Goal: Information Seeking & Learning: Learn about a topic

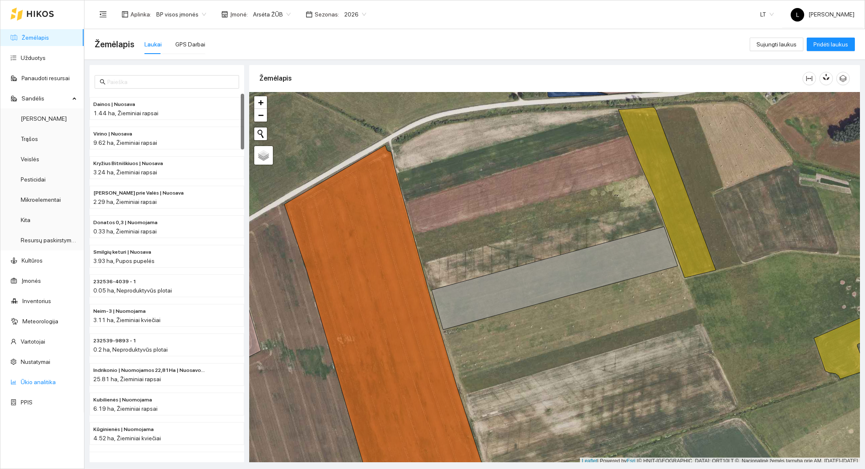
click at [44, 382] on link "Ūkio analitika" at bounding box center [38, 382] width 35 height 7
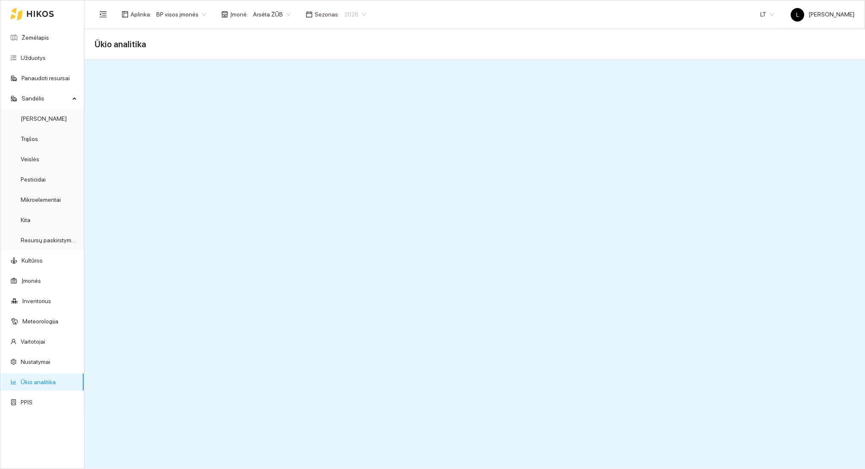
click at [350, 11] on span "2026" at bounding box center [355, 14] width 22 height 13
click at [349, 98] on div "2025" at bounding box center [348, 98] width 22 height 9
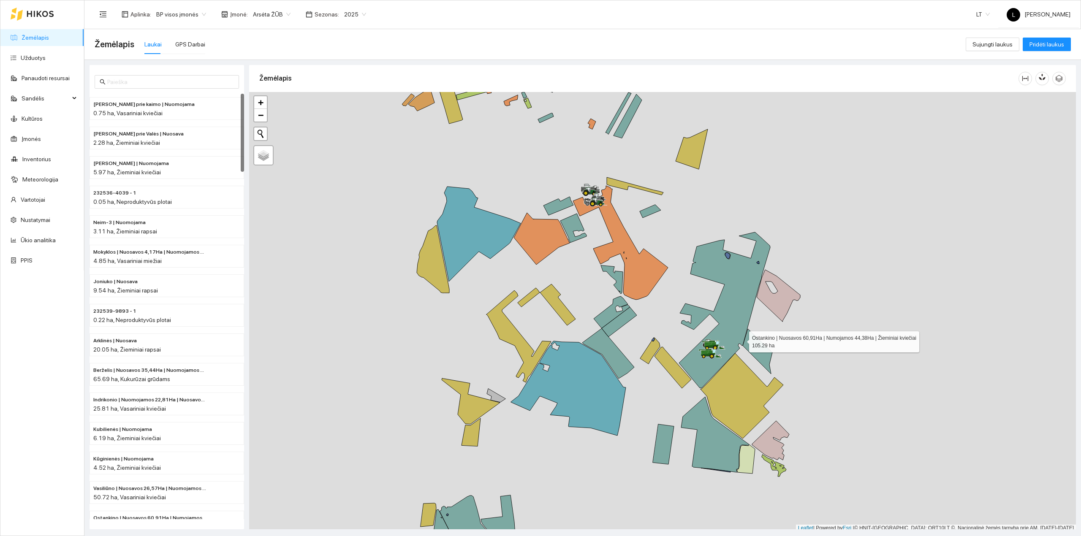
scroll to position [2, 0]
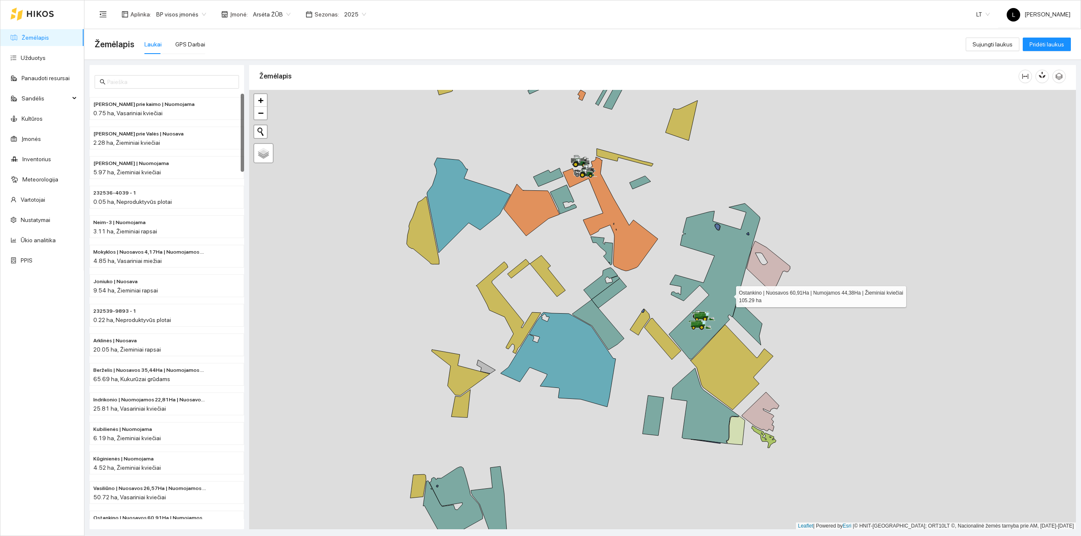
drag, startPoint x: 730, startPoint y: 298, endPoint x: 728, endPoint y: 293, distance: 5.5
click at [728, 293] on icon at bounding box center [714, 281] width 91 height 156
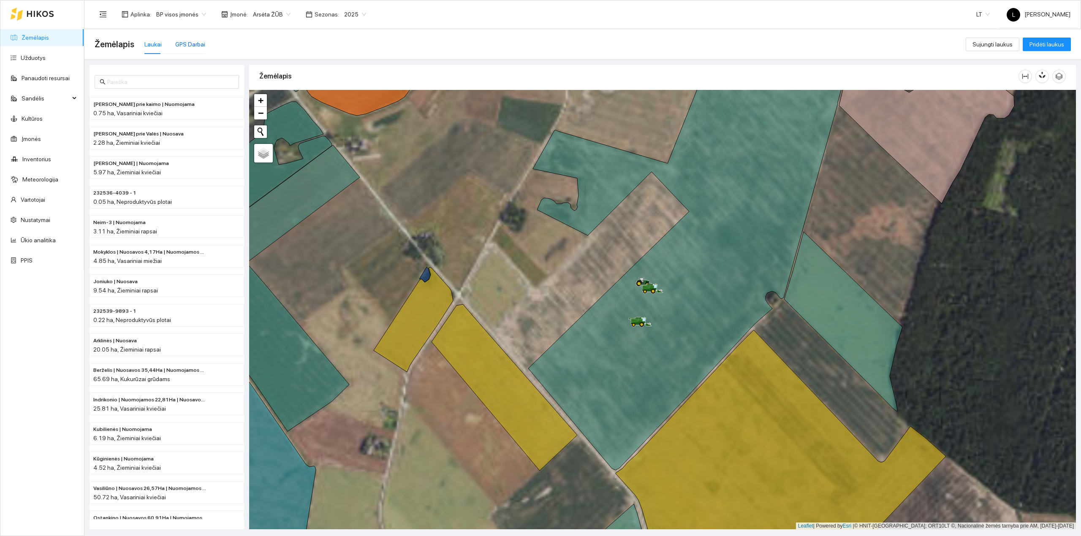
click at [188, 46] on div "GPS Darbai" at bounding box center [190, 44] width 30 height 9
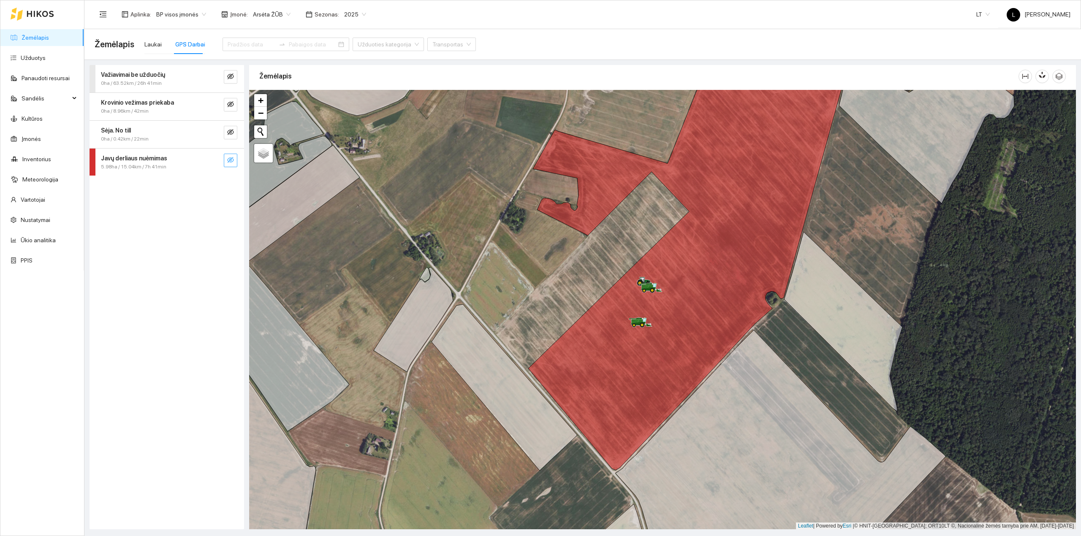
click at [230, 162] on icon "eye-invisible" at bounding box center [230, 160] width 7 height 6
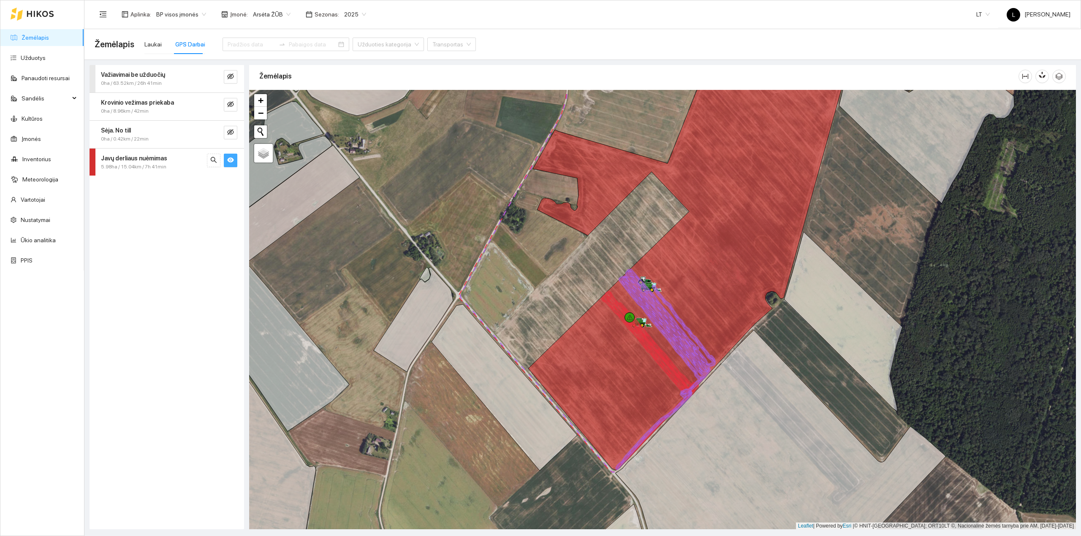
click at [178, 163] on div "5.98ha / 15.04km / 7h 41min" at bounding box center [152, 167] width 103 height 8
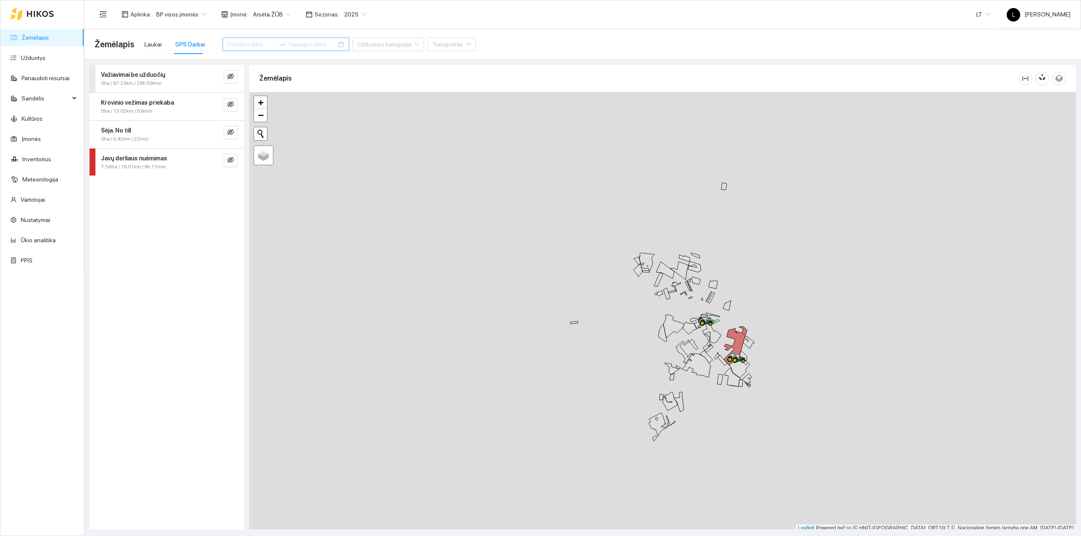
click at [247, 48] on input at bounding box center [252, 44] width 48 height 9
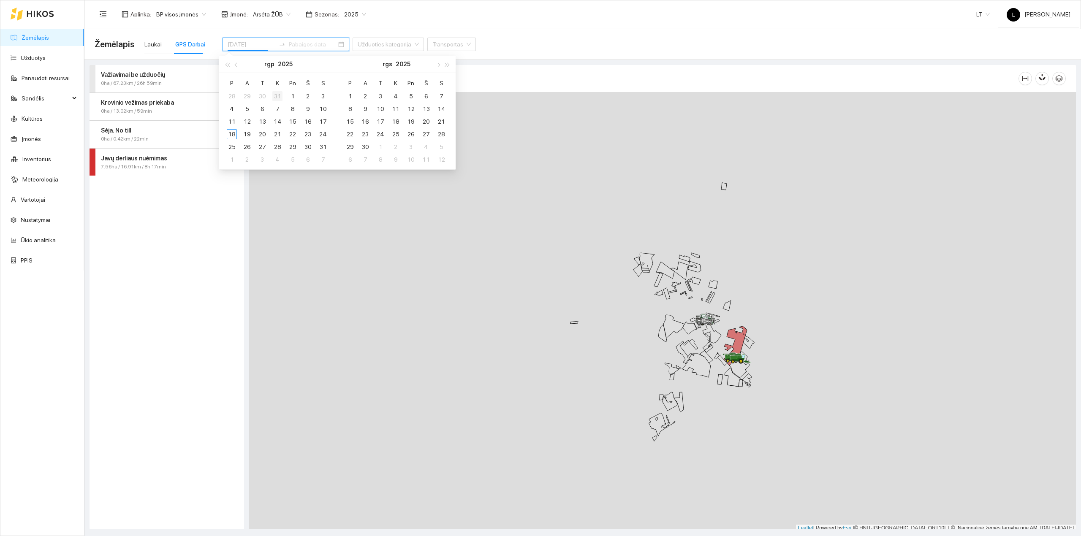
type input "2025-07-31"
click at [237, 65] on span "button" at bounding box center [237, 64] width 4 height 4
type input "2025-07-13"
click at [318, 107] on div "13" at bounding box center [323, 109] width 10 height 10
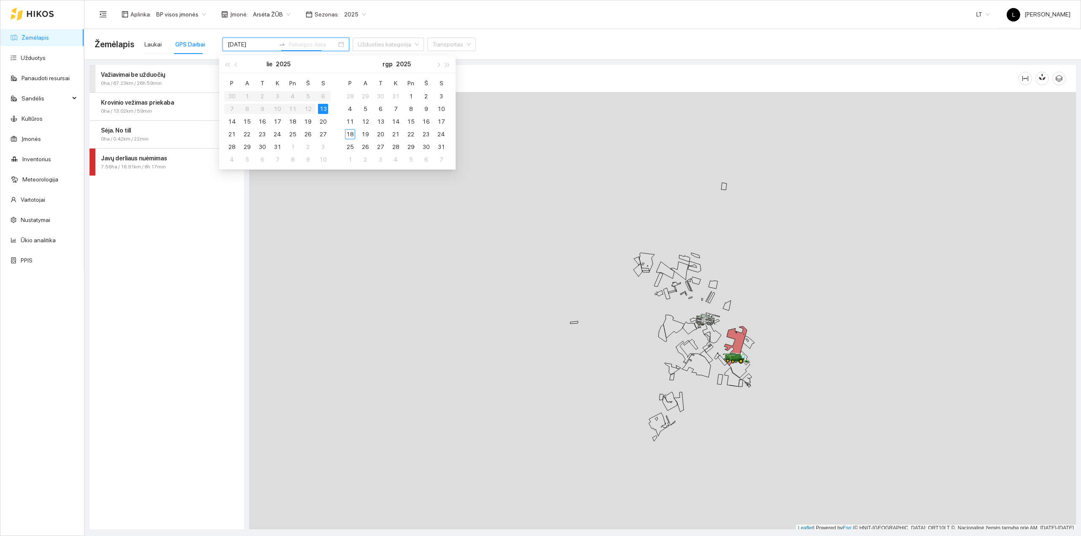
type input "2025-07-13"
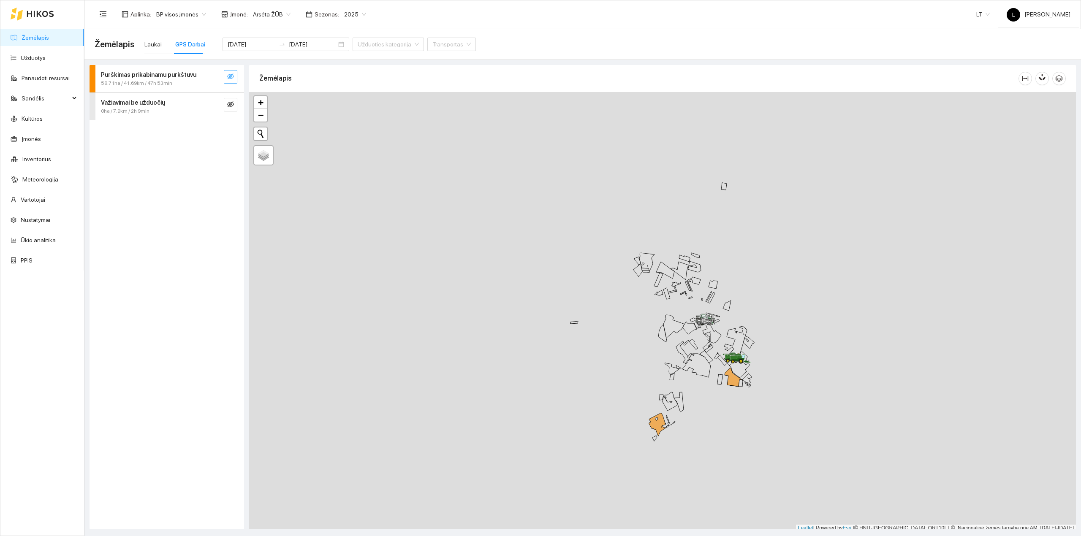
click at [233, 77] on icon "eye-invisible" at bounding box center [230, 76] width 7 height 7
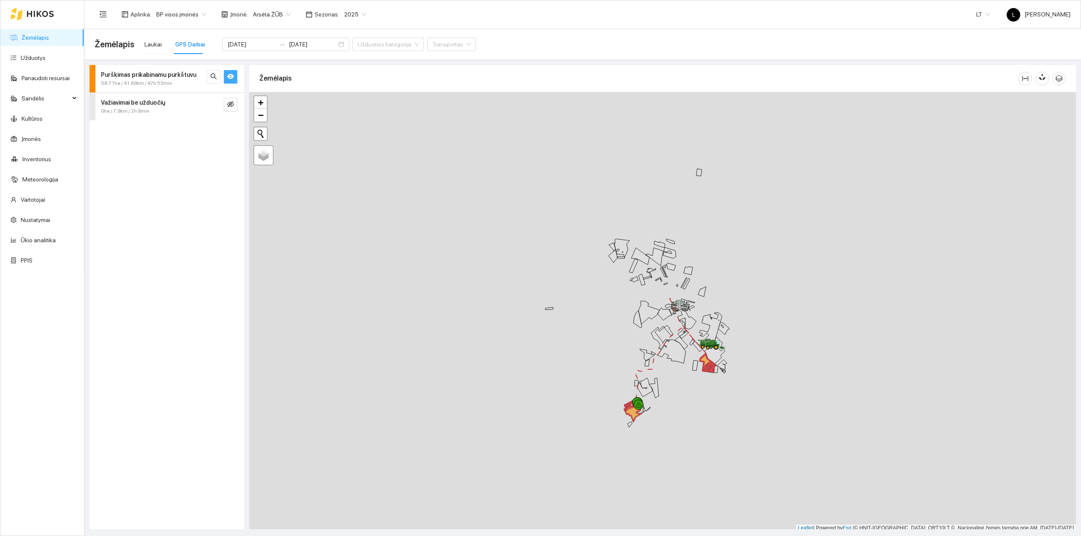
scroll to position [2, 0]
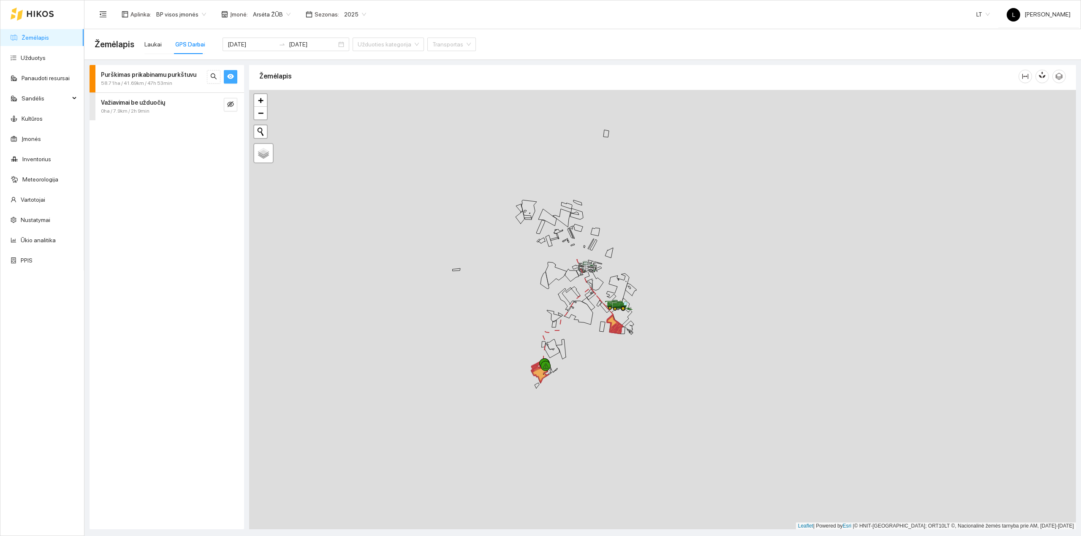
drag, startPoint x: 637, startPoint y: 340, endPoint x: 502, endPoint y: 285, distance: 145.3
click at [502, 285] on div at bounding box center [662, 310] width 827 height 440
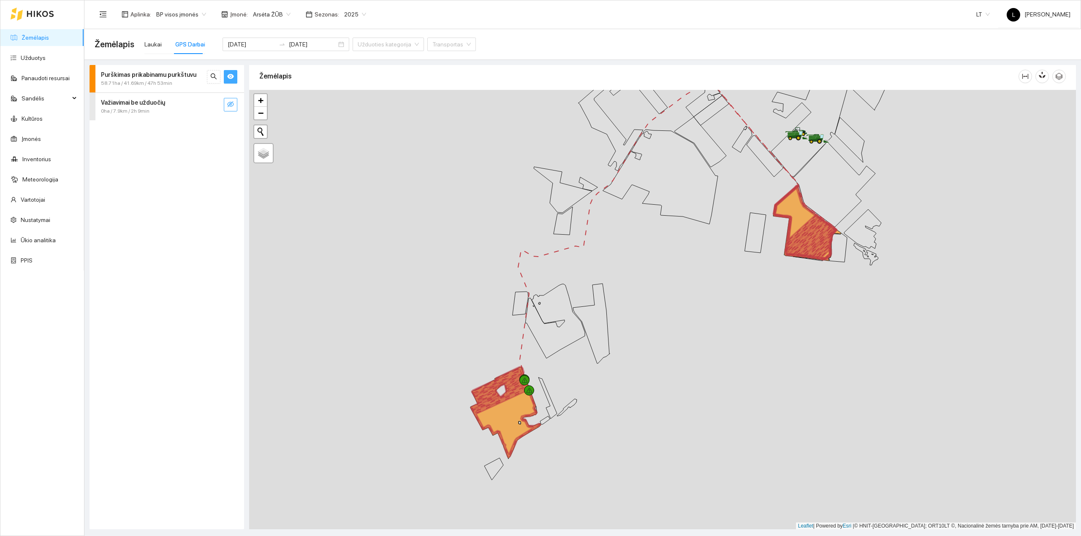
click at [234, 106] on button "button" at bounding box center [231, 105] width 14 height 14
click at [233, 106] on icon "eye" at bounding box center [230, 104] width 7 height 7
click at [233, 106] on icon "eye-invisible" at bounding box center [230, 104] width 7 height 7
click at [233, 106] on icon "eye" at bounding box center [230, 104] width 7 height 7
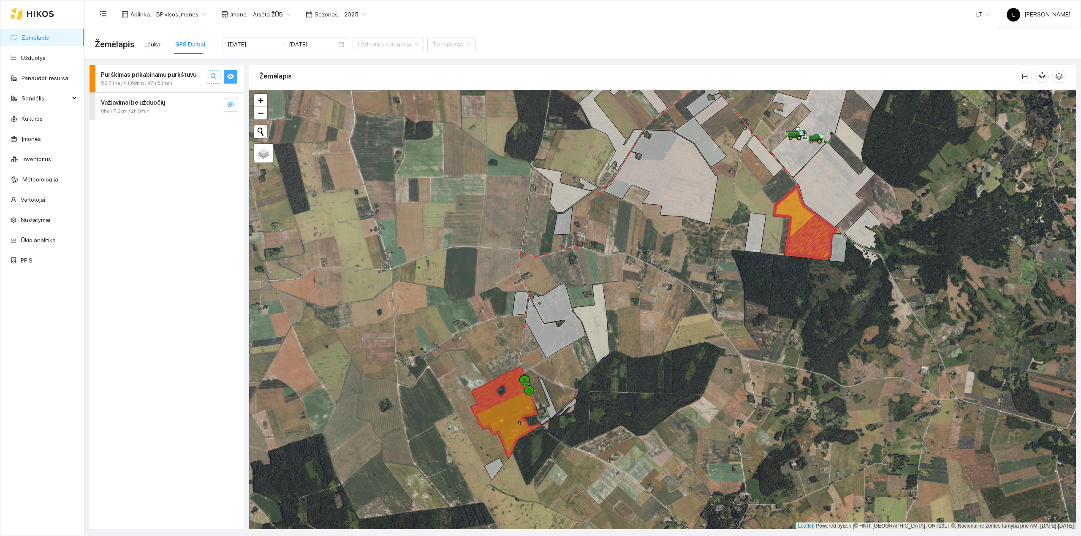
click at [216, 80] on span "search" at bounding box center [213, 77] width 7 height 8
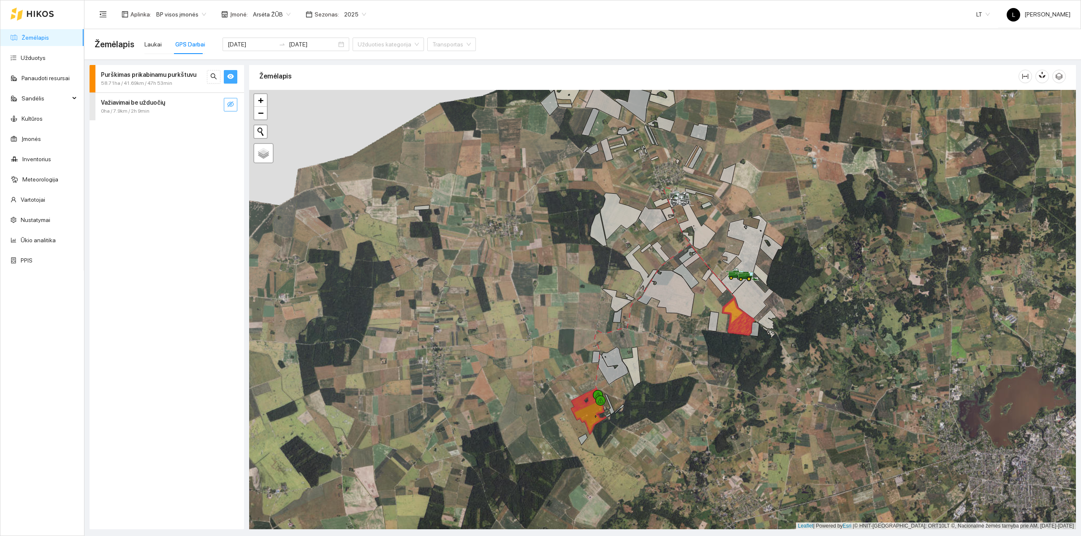
click at [185, 85] on div "58.71ha / 41.69km / 47h 53min" at bounding box center [152, 83] width 103 height 8
click at [163, 141] on div "2025-07-13" at bounding box center [155, 138] width 79 height 8
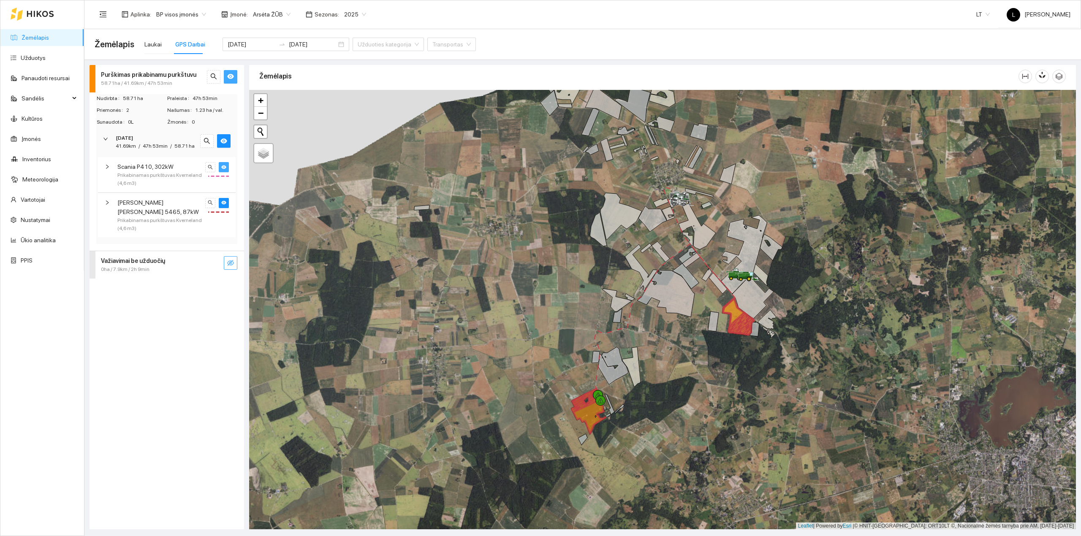
click at [227, 168] on button "button" at bounding box center [224, 167] width 10 height 10
click at [225, 169] on icon "eye-invisible" at bounding box center [223, 167] width 5 height 5
click at [208, 166] on icon "search" at bounding box center [210, 167] width 5 height 5
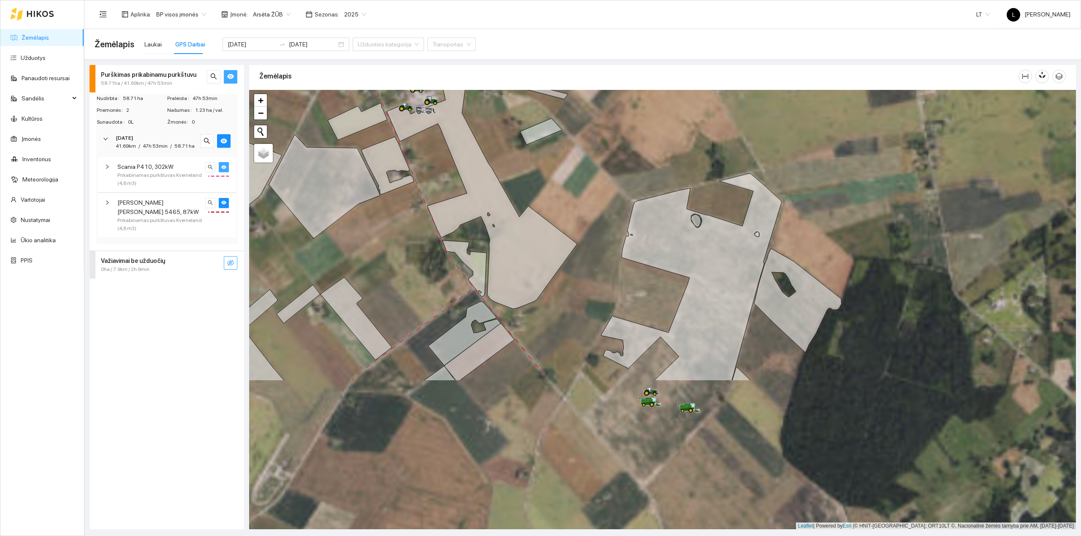
drag, startPoint x: 492, startPoint y: 264, endPoint x: 444, endPoint y: 165, distance: 109.5
click at [436, 137] on div at bounding box center [662, 310] width 827 height 440
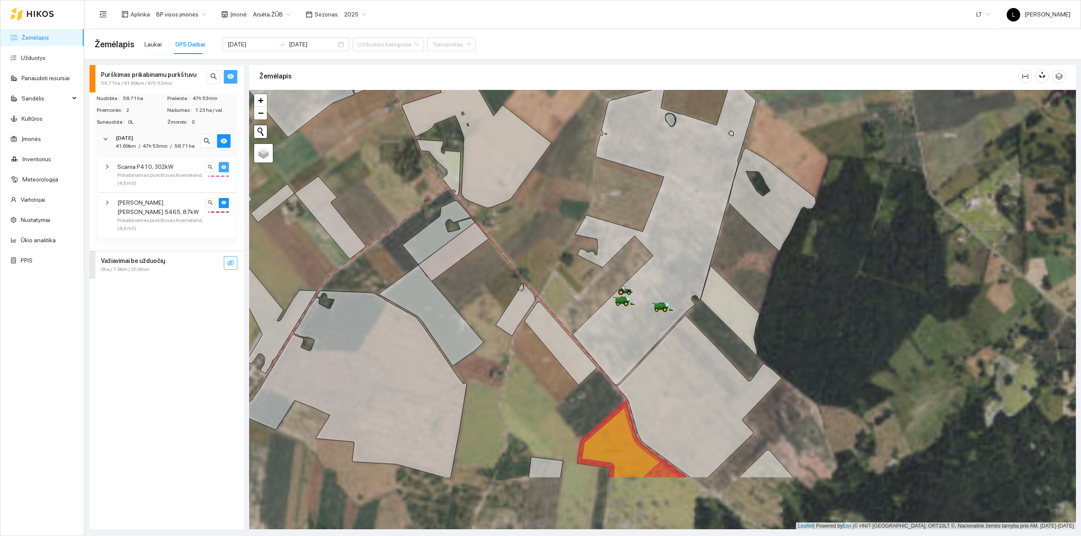
drag, startPoint x: 517, startPoint y: 328, endPoint x: 485, endPoint y: 183, distance: 148.4
click at [485, 183] on div at bounding box center [662, 310] width 827 height 440
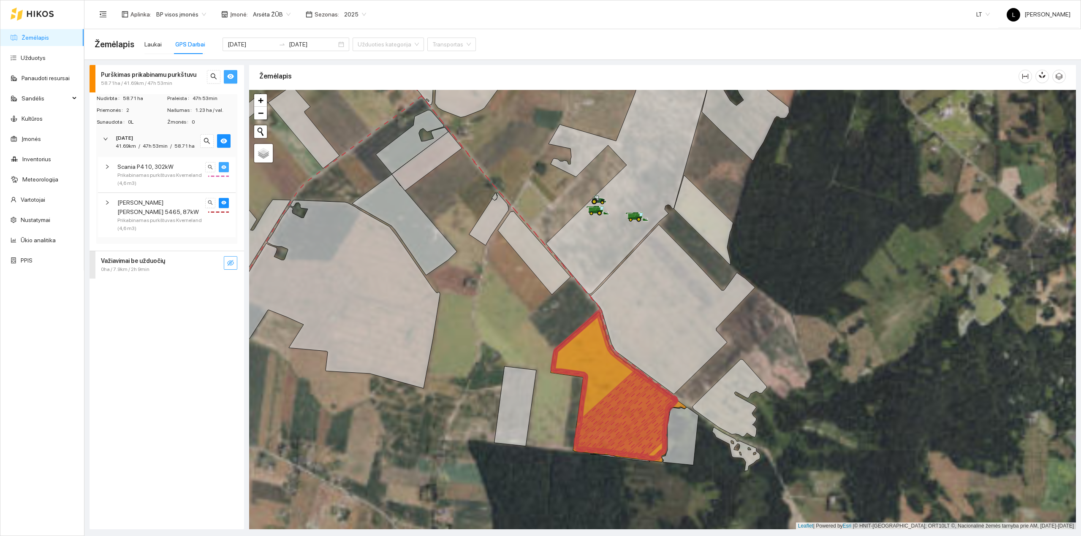
drag, startPoint x: 511, startPoint y: 267, endPoint x: 473, endPoint y: 171, distance: 103.3
click at [473, 171] on div at bounding box center [662, 310] width 827 height 440
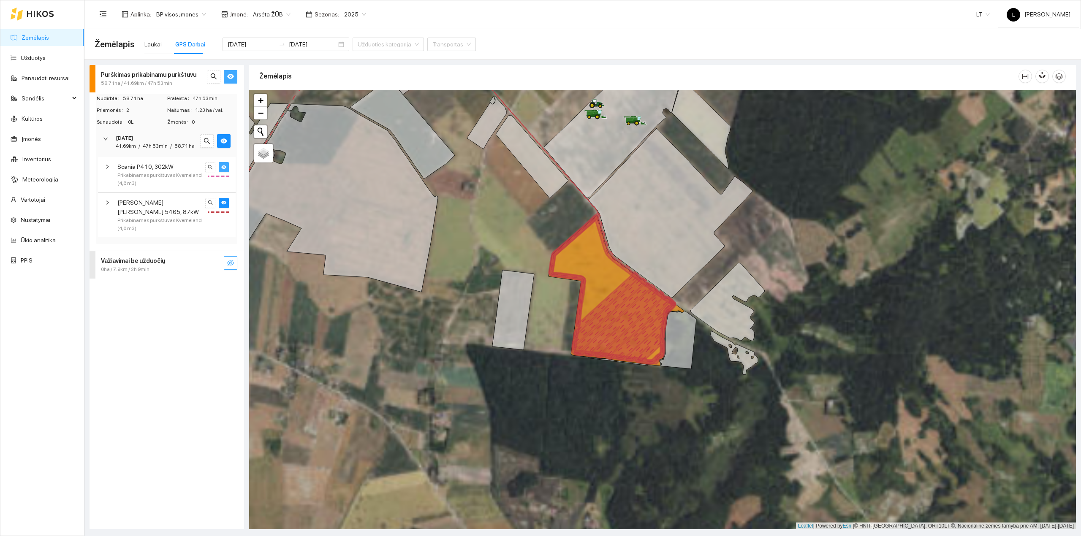
drag, startPoint x: 443, startPoint y: 195, endPoint x: 592, endPoint y: 225, distance: 151.7
click at [578, 220] on div at bounding box center [662, 310] width 827 height 440
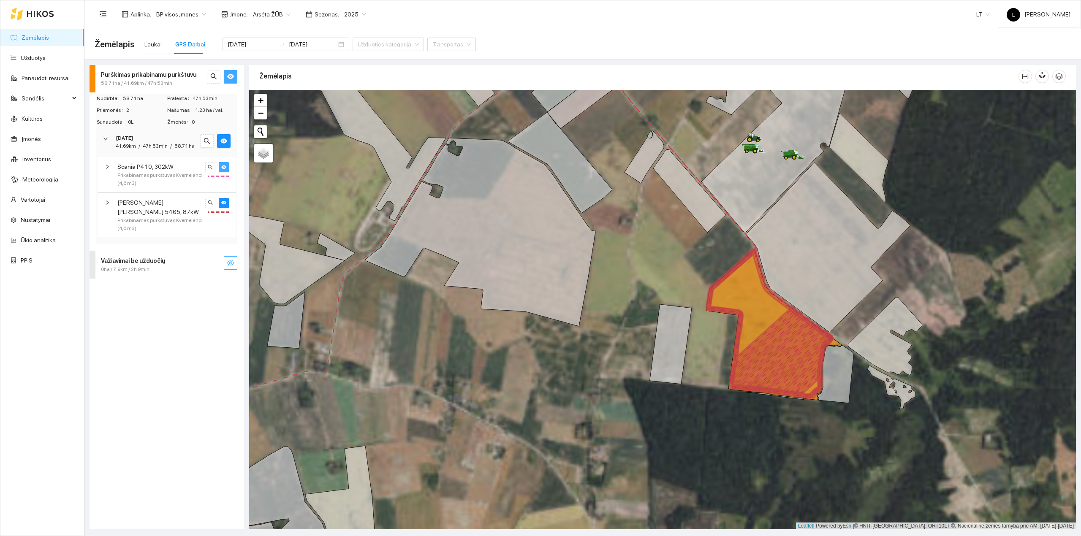
drag, startPoint x: 554, startPoint y: 179, endPoint x: 636, endPoint y: 149, distance: 86.7
click at [632, 149] on div at bounding box center [662, 310] width 827 height 440
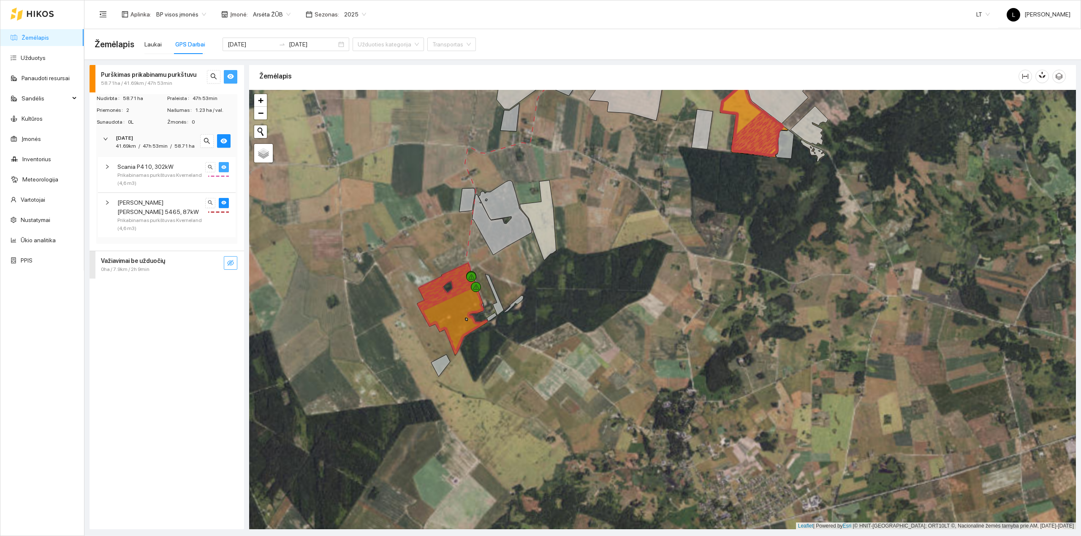
drag, startPoint x: 527, startPoint y: 289, endPoint x: 534, endPoint y: 228, distance: 61.2
click at [534, 228] on div at bounding box center [662, 310] width 827 height 440
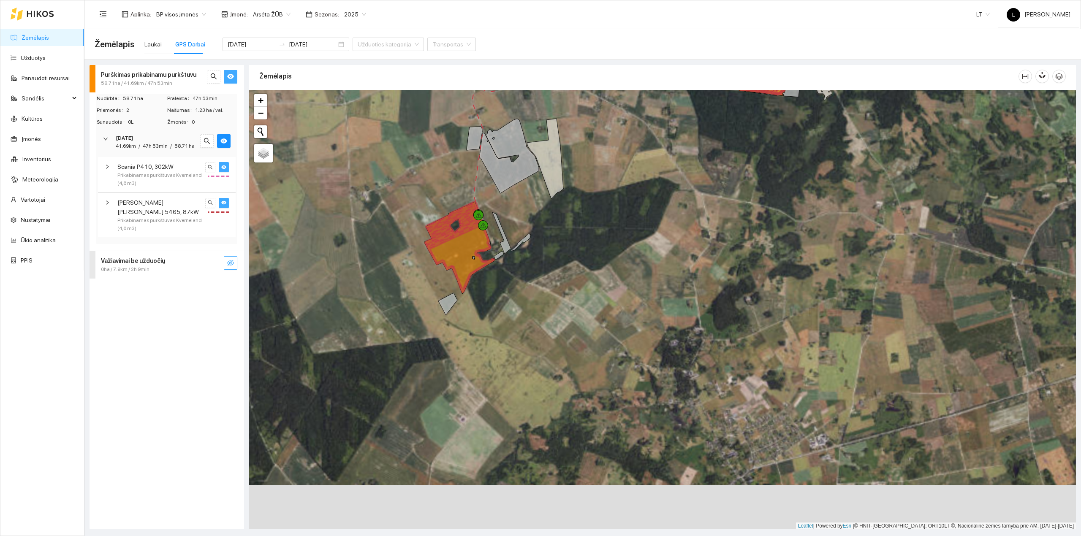
click at [222, 203] on icon "eye" at bounding box center [223, 203] width 5 height 4
click at [207, 161] on div "Scania P410, 302kW Prikabinamas purkštuvas Kverneland (4,6 m3)" at bounding box center [167, 174] width 138 height 35
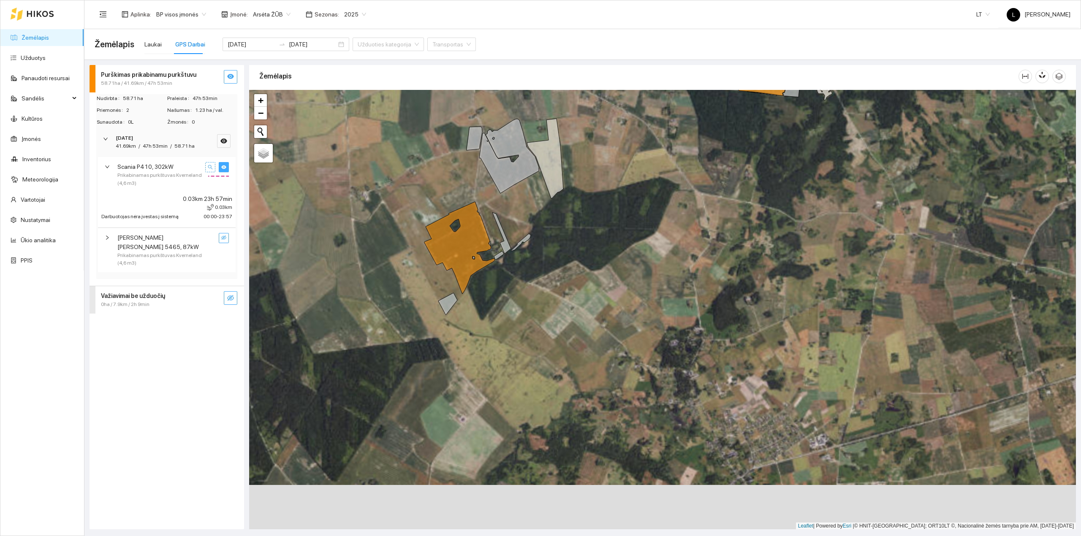
click at [207, 164] on button "button" at bounding box center [210, 167] width 10 height 10
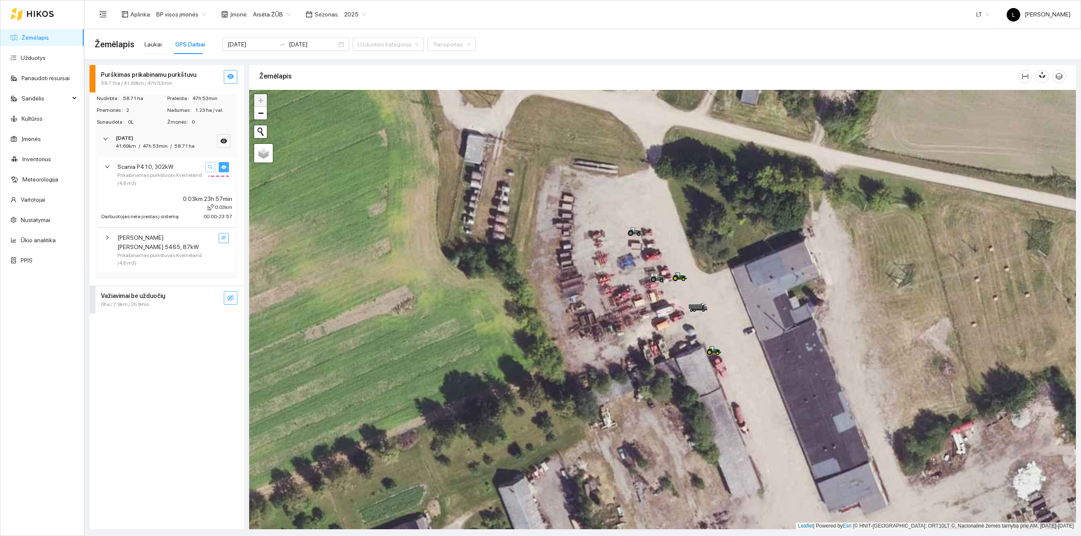
click at [208, 166] on icon "search" at bounding box center [210, 167] width 5 height 5
click at [141, 161] on div "Scania P410, 302kW Prikabinamas purkštuvas Kverneland (4,6 m3)" at bounding box center [167, 174] width 138 height 35
click at [232, 260] on icon "eye-invisible" at bounding box center [230, 263] width 7 height 6
click at [215, 260] on icon "search" at bounding box center [214, 263] width 6 height 6
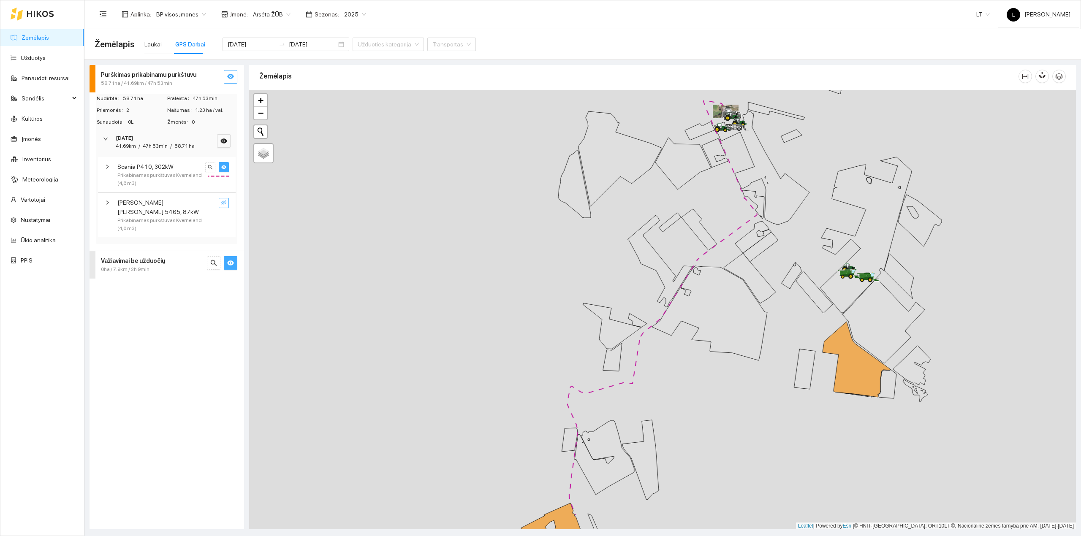
click at [225, 171] on button "button" at bounding box center [224, 167] width 10 height 10
click at [215, 260] on icon "search" at bounding box center [213, 263] width 7 height 7
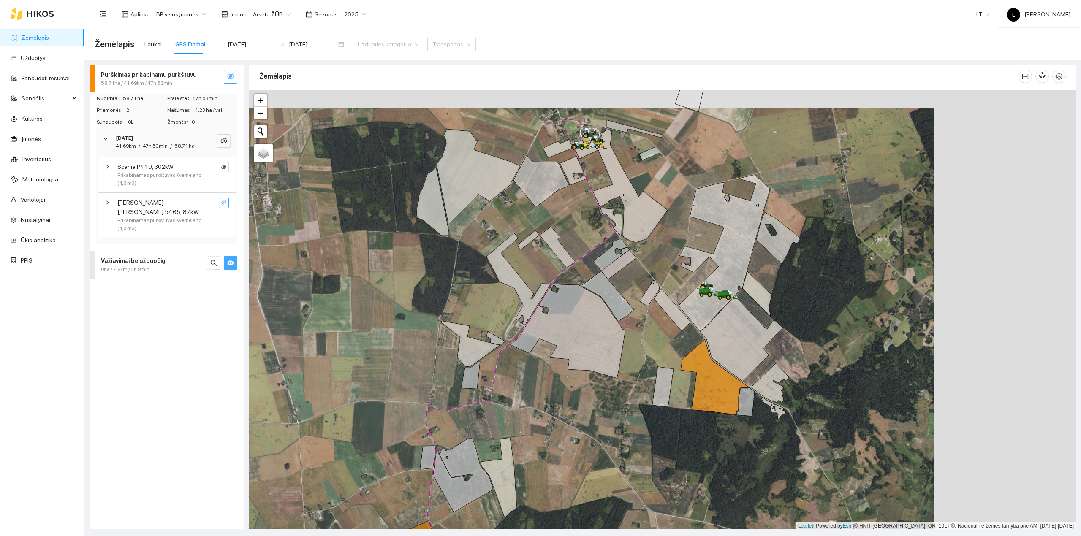
drag, startPoint x: 611, startPoint y: 247, endPoint x: 467, endPoint y: 266, distance: 145.9
click at [469, 265] on div at bounding box center [662, 310] width 827 height 440
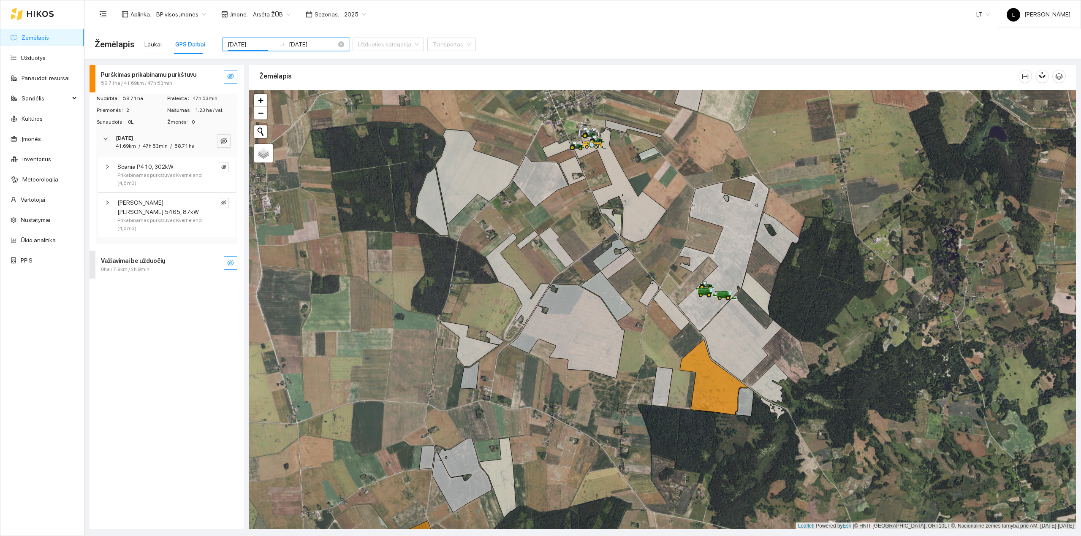
click at [235, 41] on input "2025-07-13" at bounding box center [252, 44] width 48 height 9
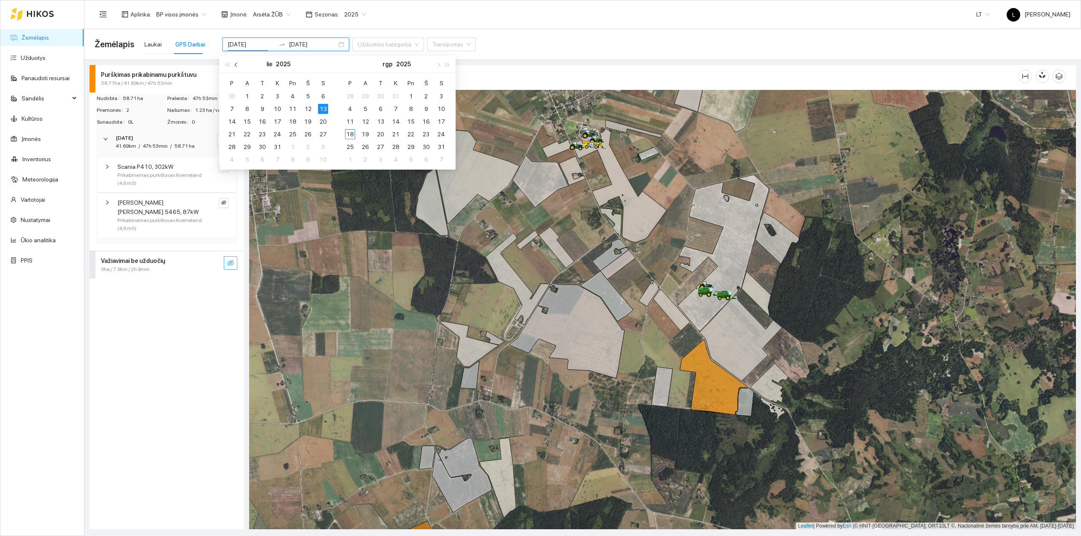
click at [238, 65] on button "button" at bounding box center [236, 64] width 9 height 17
type input "2025-06-04"
click at [262, 108] on div "4" at bounding box center [262, 109] width 10 height 10
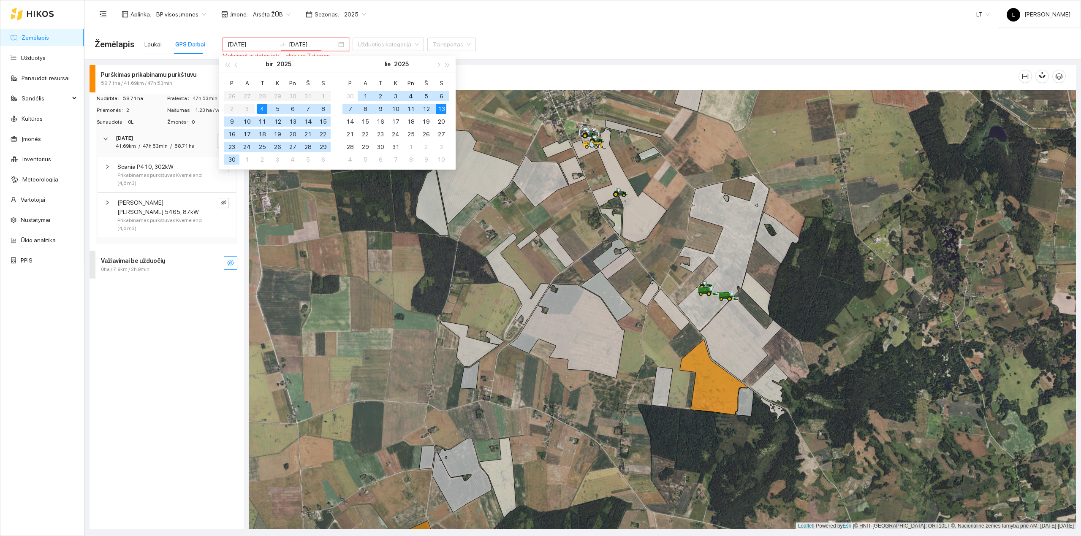
click at [262, 108] on div "4" at bounding box center [262, 109] width 10 height 10
type input "2025-06-04"
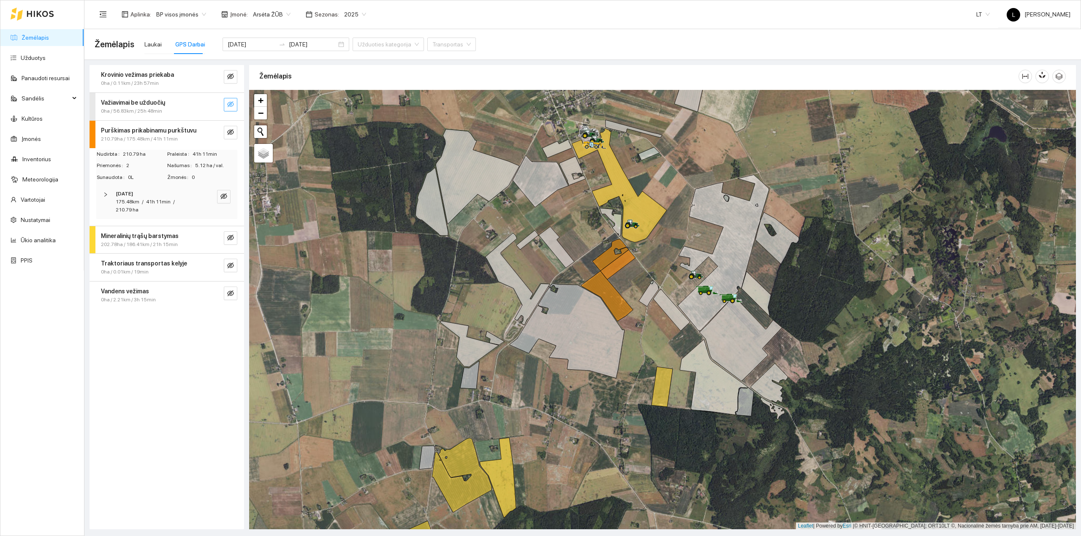
click at [148, 195] on div "2025-06-04" at bounding box center [155, 194] width 79 height 8
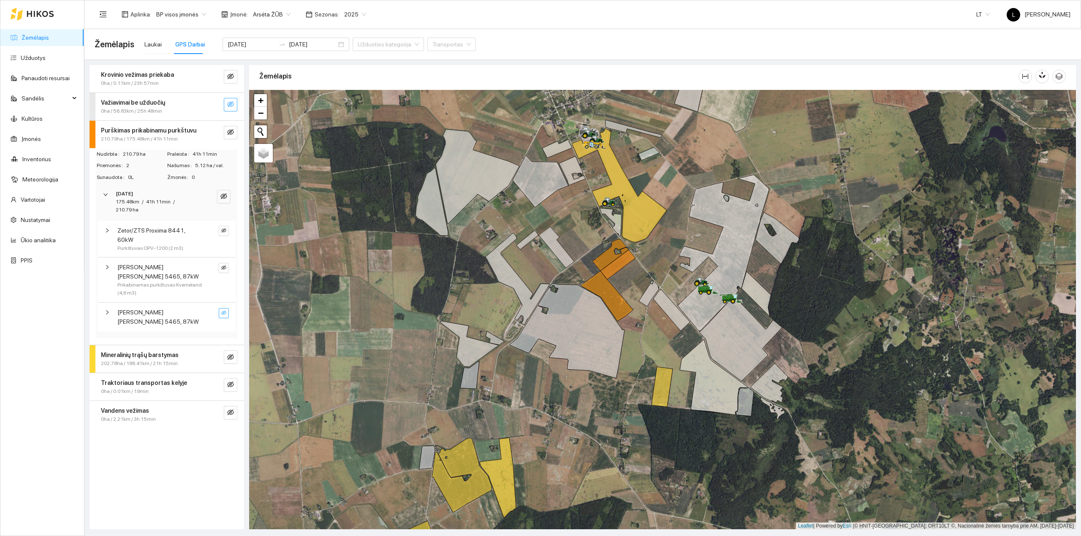
click at [221, 310] on icon "eye-invisible" at bounding box center [223, 312] width 5 height 5
click at [221, 310] on icon "eye" at bounding box center [223, 312] width 5 height 5
click at [220, 263] on button "button" at bounding box center [224, 268] width 10 height 10
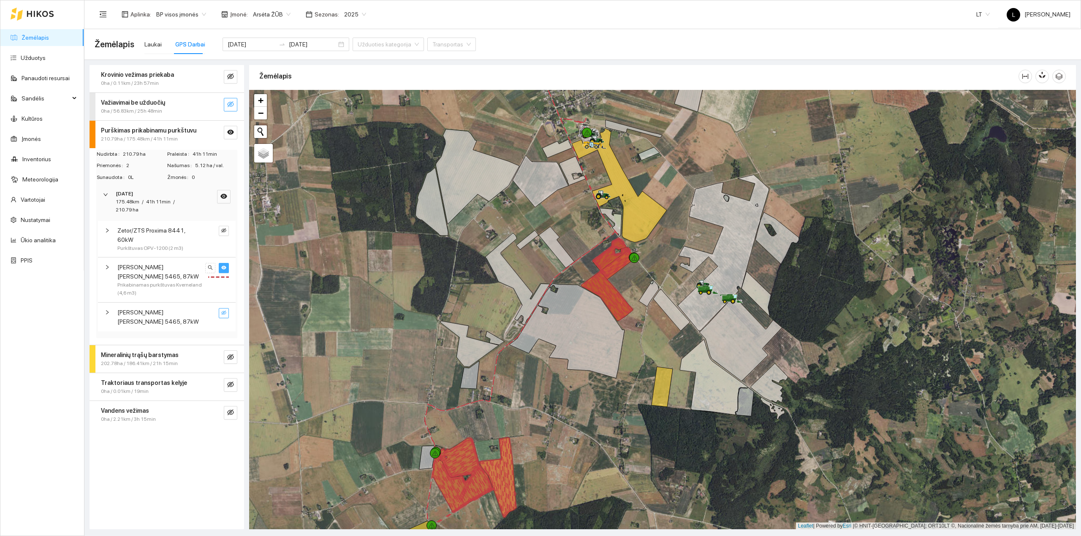
click at [222, 265] on icon "eye" at bounding box center [223, 267] width 5 height 5
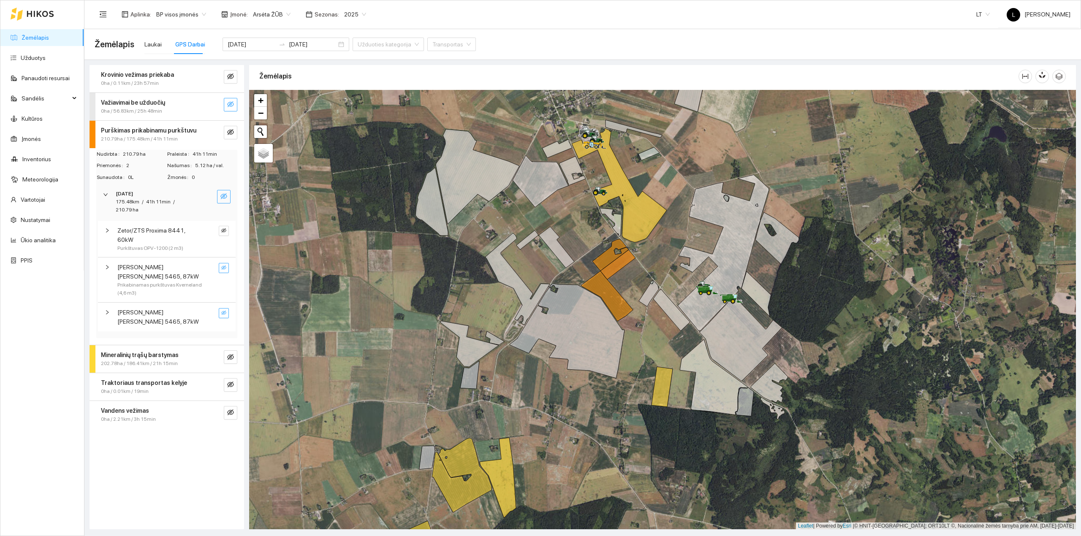
click at [227, 195] on button "button" at bounding box center [224, 197] width 14 height 14
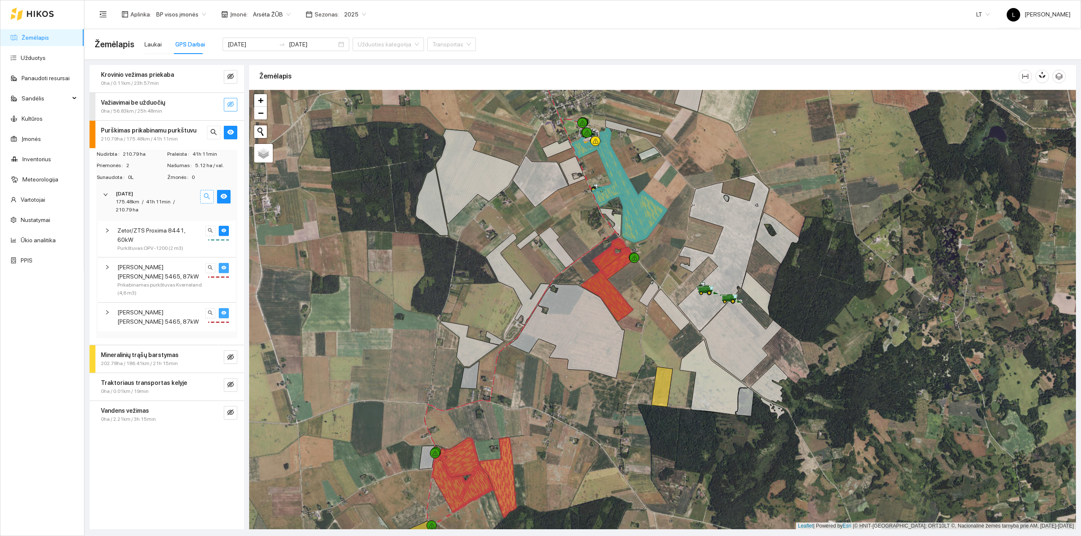
click at [209, 195] on icon "search" at bounding box center [206, 196] width 7 height 7
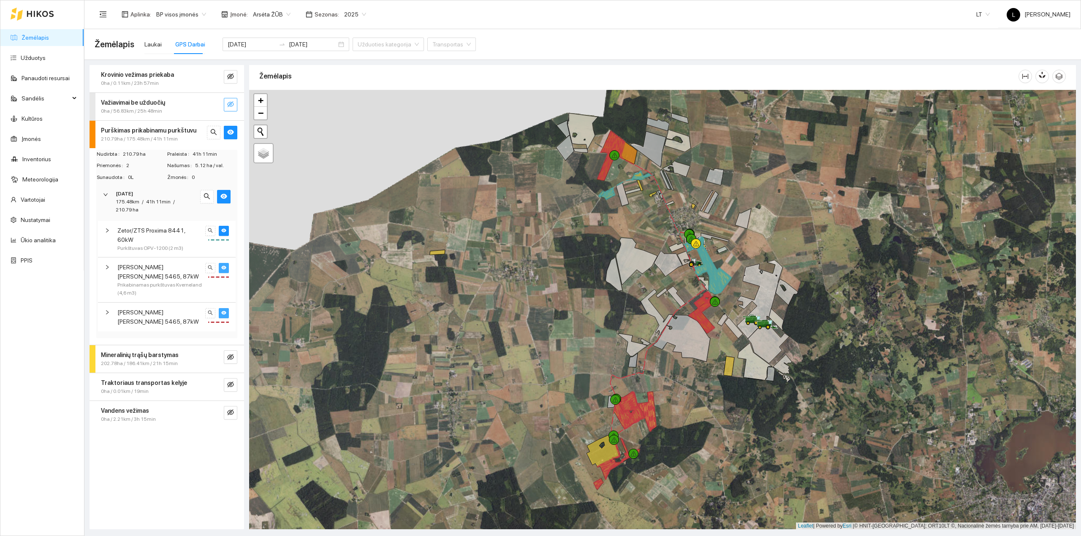
click at [160, 228] on span "Zetor/ZTS Proxima 8441, 60kW" at bounding box center [159, 235] width 85 height 19
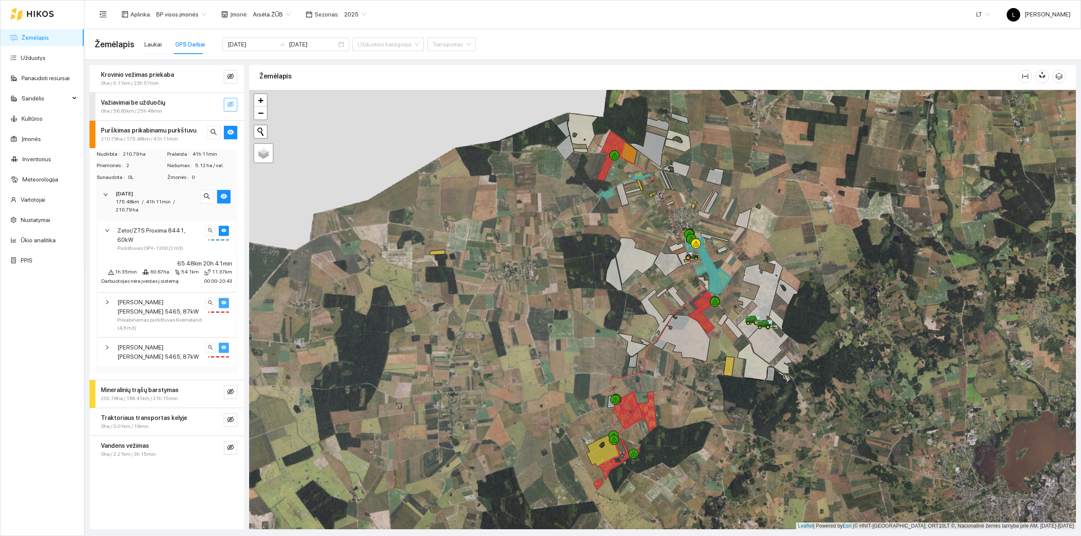
click at [186, 298] on span "Massey Ferguson 5465, 87kW" at bounding box center [159, 307] width 85 height 19
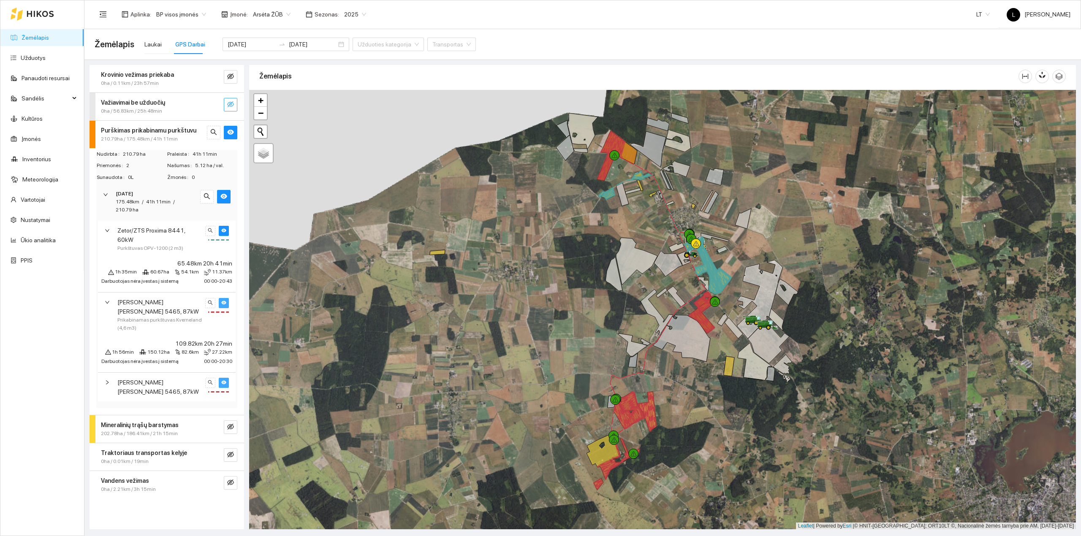
click at [170, 378] on span "Massey Ferguson 5465, 87kW" at bounding box center [159, 387] width 85 height 19
